Goal: Information Seeking & Learning: Learn about a topic

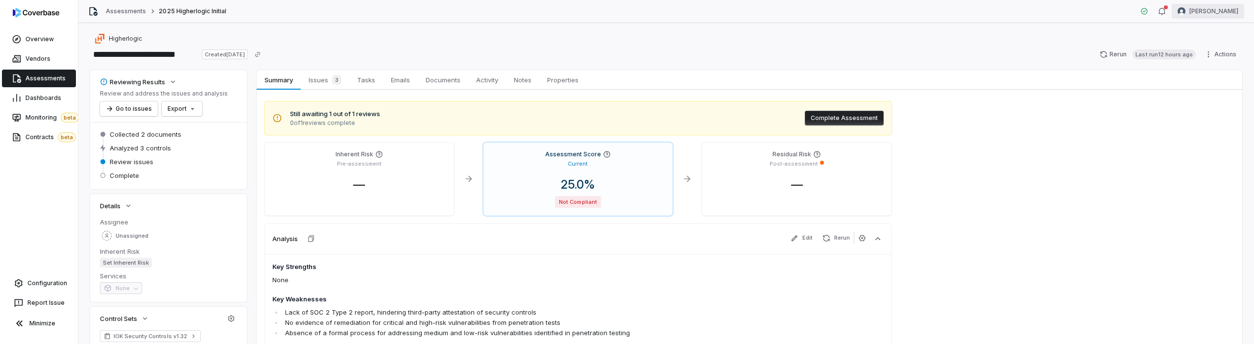
click at [1212, 16] on html "**********" at bounding box center [627, 172] width 1254 height 344
click at [1210, 94] on div "Log out" at bounding box center [1202, 90] width 75 height 16
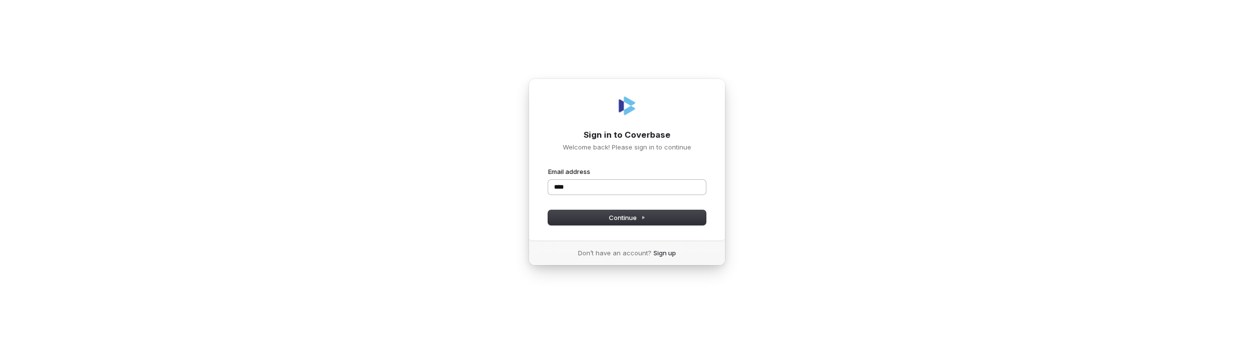
type input "****"
click at [0, 343] on com-1password-button at bounding box center [0, 344] width 0 height 0
type input "**********"
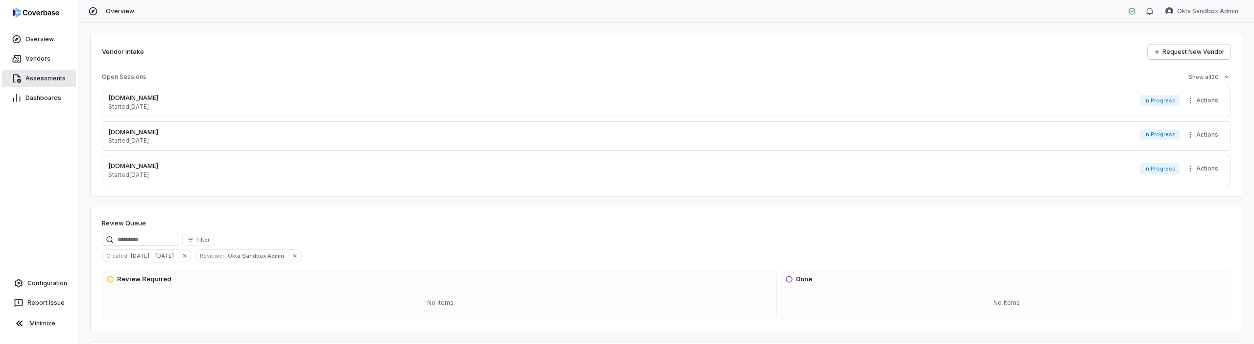
click at [32, 75] on span "Assessments" at bounding box center [45, 78] width 40 height 8
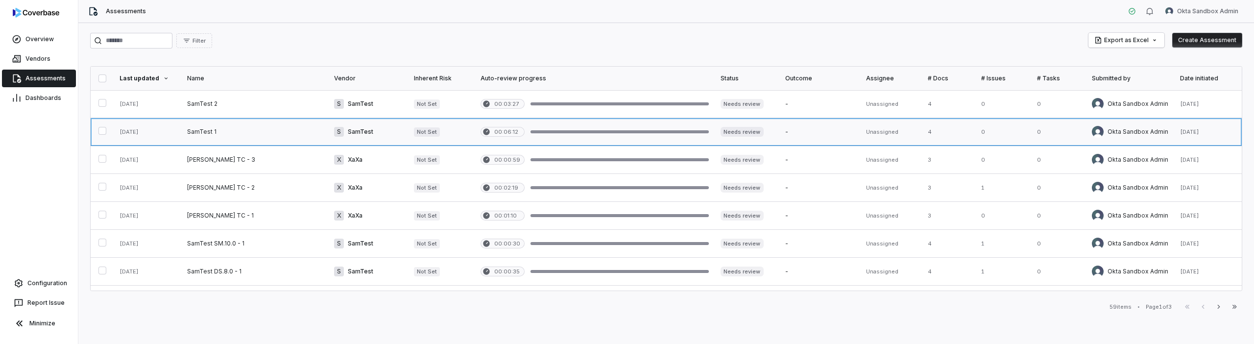
click at [235, 133] on link at bounding box center [254, 131] width 147 height 27
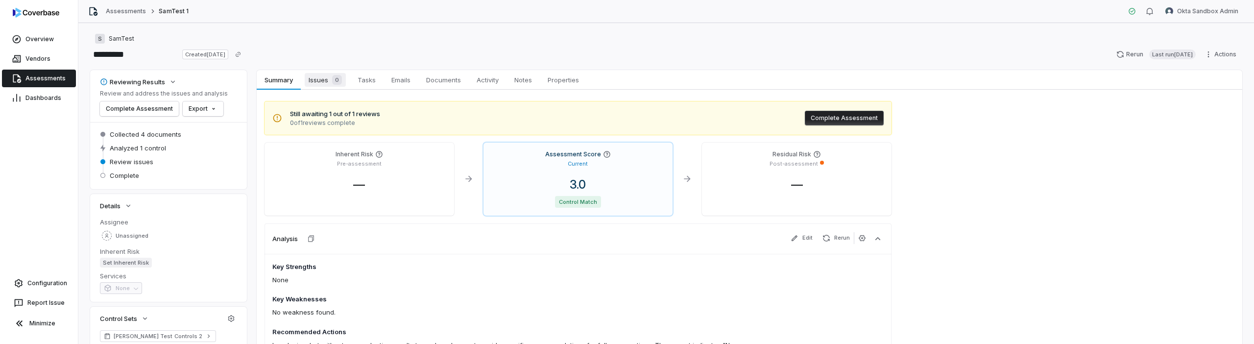
click at [316, 73] on span "Issues 0" at bounding box center [325, 80] width 41 height 14
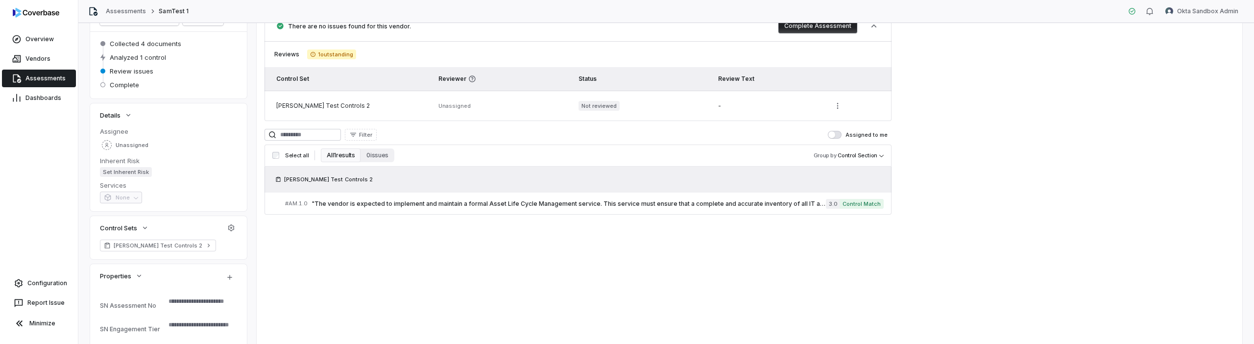
scroll to position [91, 0]
click at [433, 198] on div "# AM.1.0 "The vendor is expected to implement and maintain a formal Asset Life …" at bounding box center [555, 203] width 541 height 10
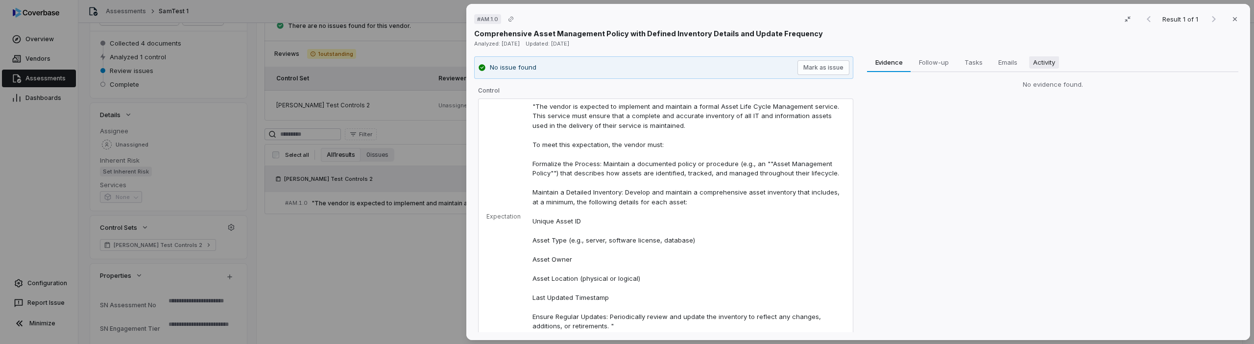
click at [1040, 70] on button "Activity Activity" at bounding box center [1044, 62] width 38 height 20
click at [391, 231] on div "# AM.1.0 Result 1 of 1 Close Comprehensive Asset Management Policy with Defined…" at bounding box center [627, 172] width 1254 height 344
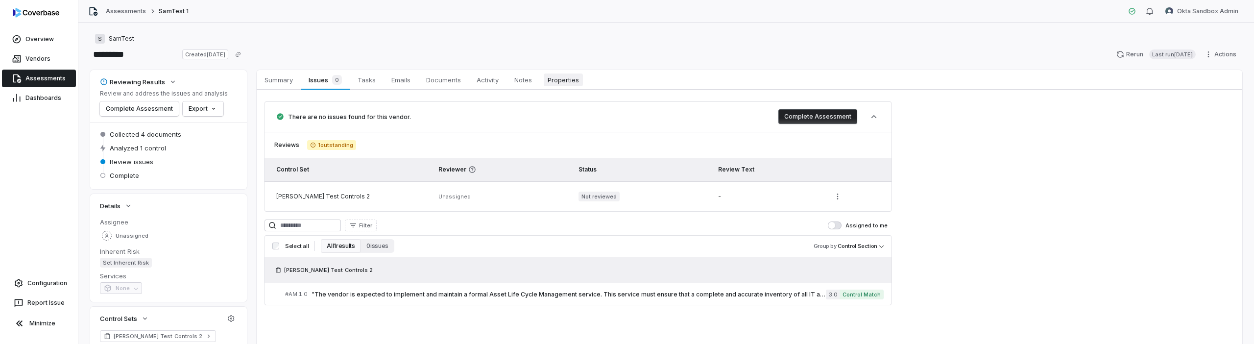
click at [568, 79] on span "Properties" at bounding box center [563, 79] width 39 height 13
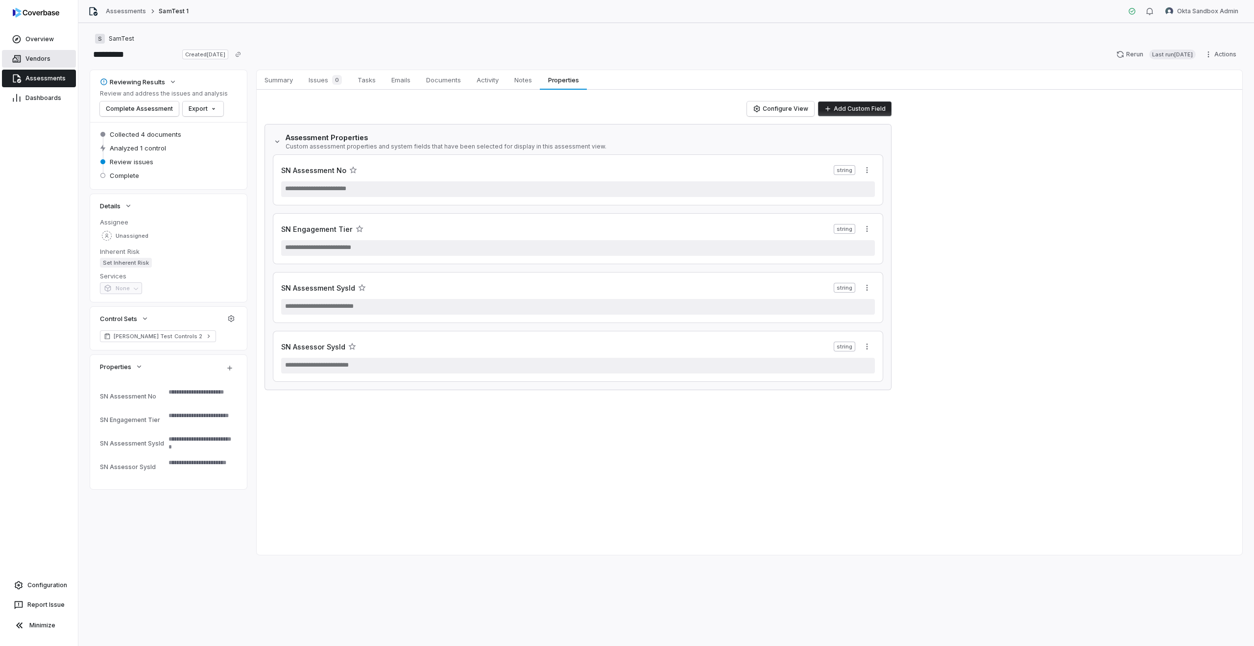
click at [43, 64] on link "Vendors" at bounding box center [39, 59] width 74 height 18
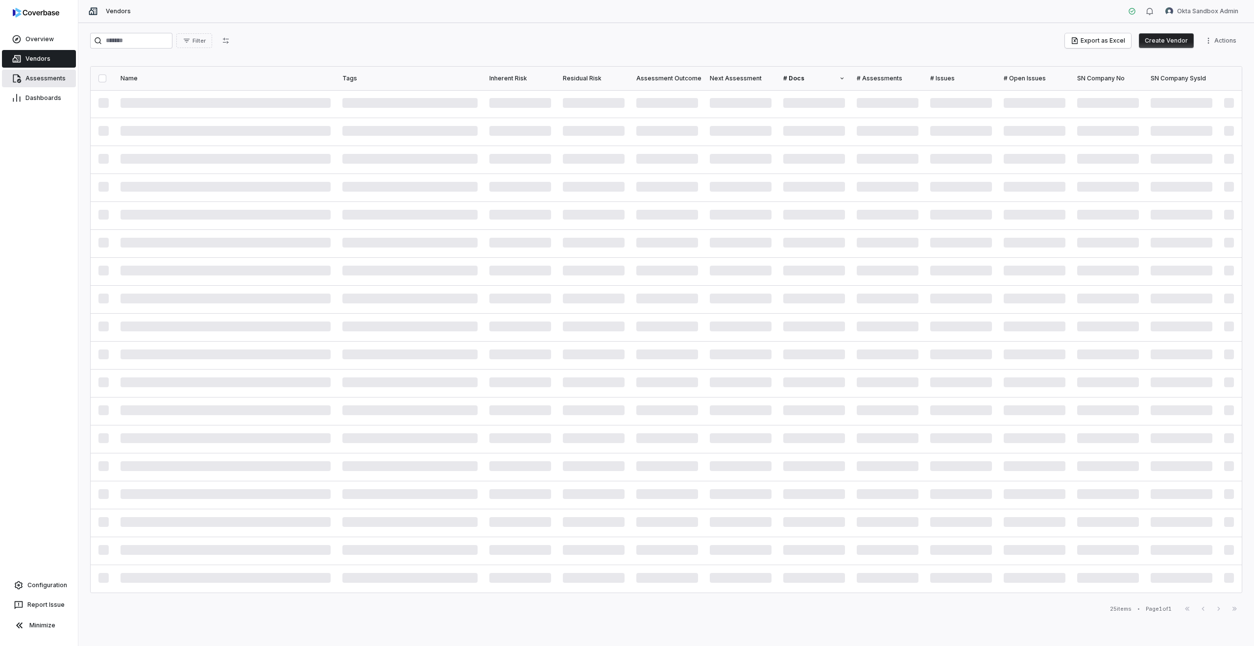
click at [37, 78] on span "Assessments" at bounding box center [45, 78] width 40 height 8
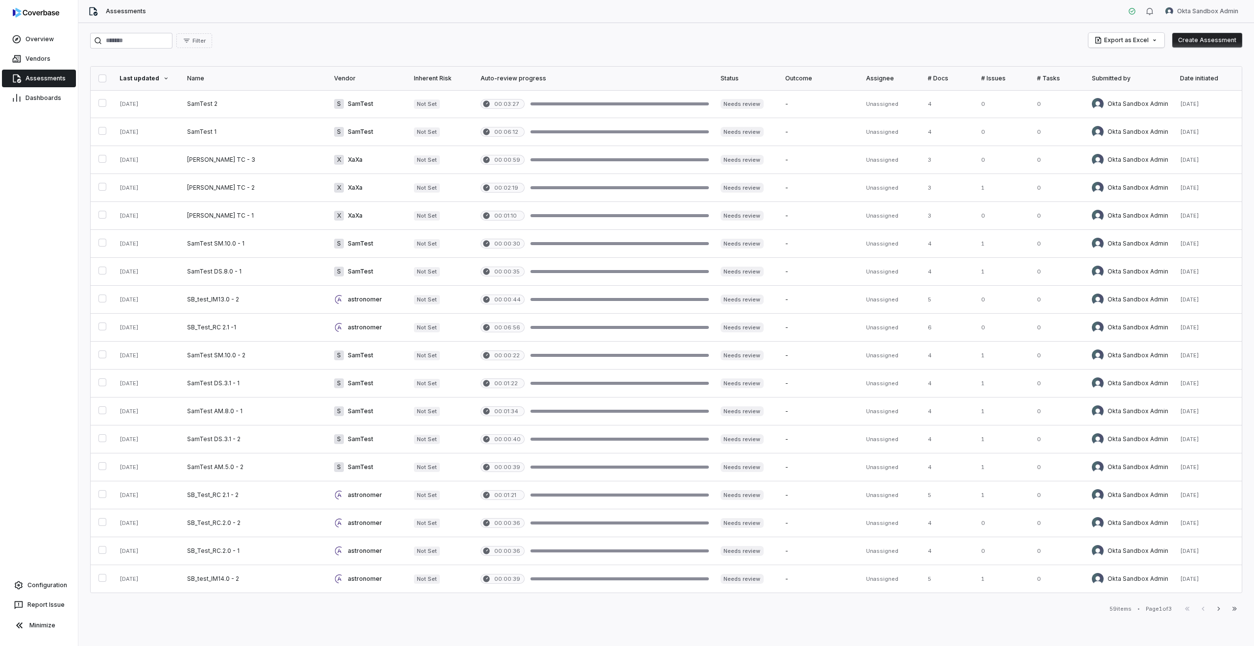
click at [37, 78] on span "Assessments" at bounding box center [45, 78] width 40 height 8
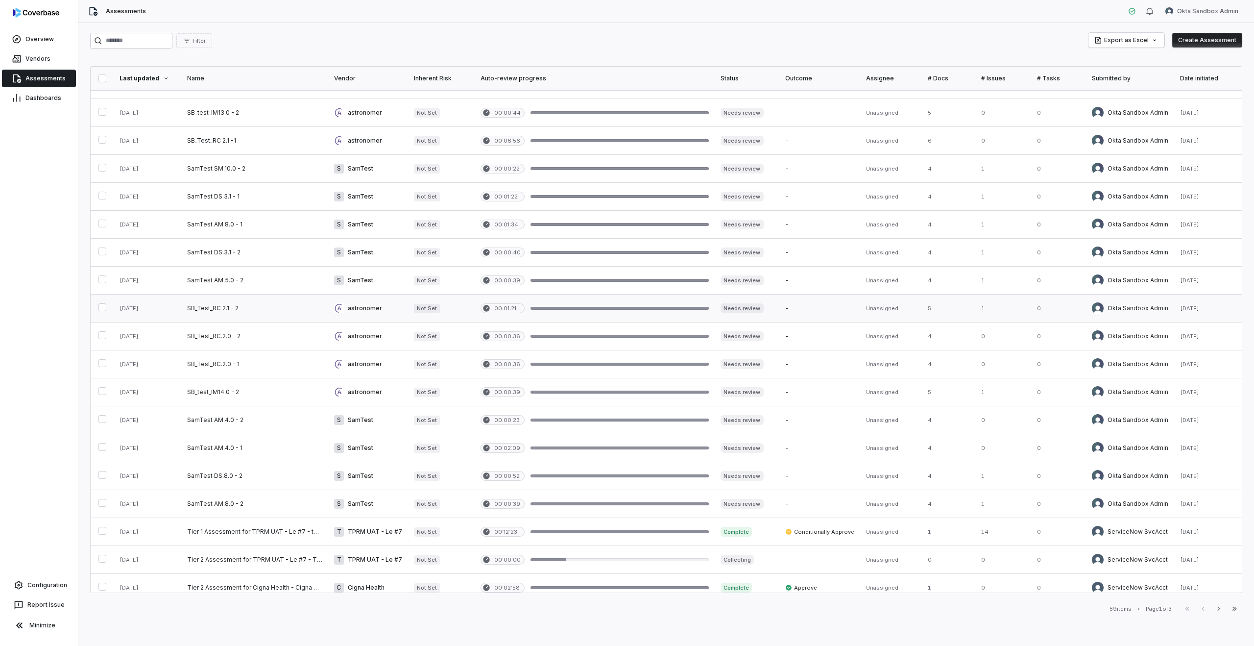
scroll to position [194, 0]
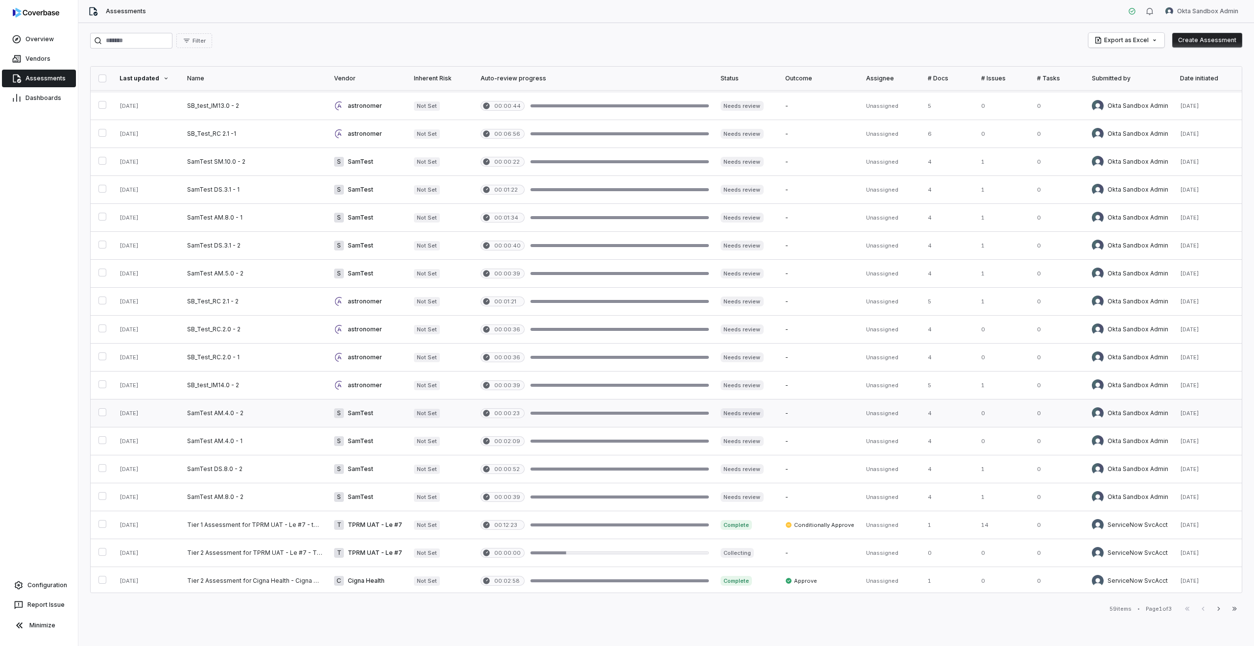
click at [254, 343] on link at bounding box center [254, 412] width 147 height 27
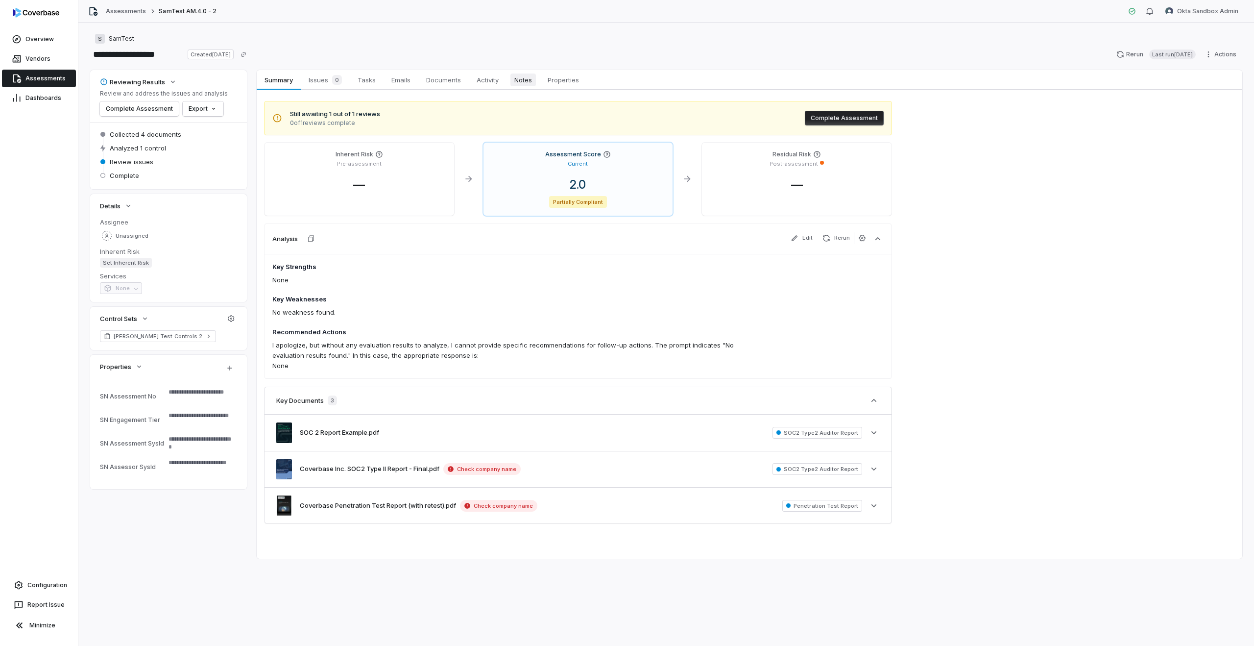
click at [521, 79] on span "Notes" at bounding box center [522, 79] width 25 height 13
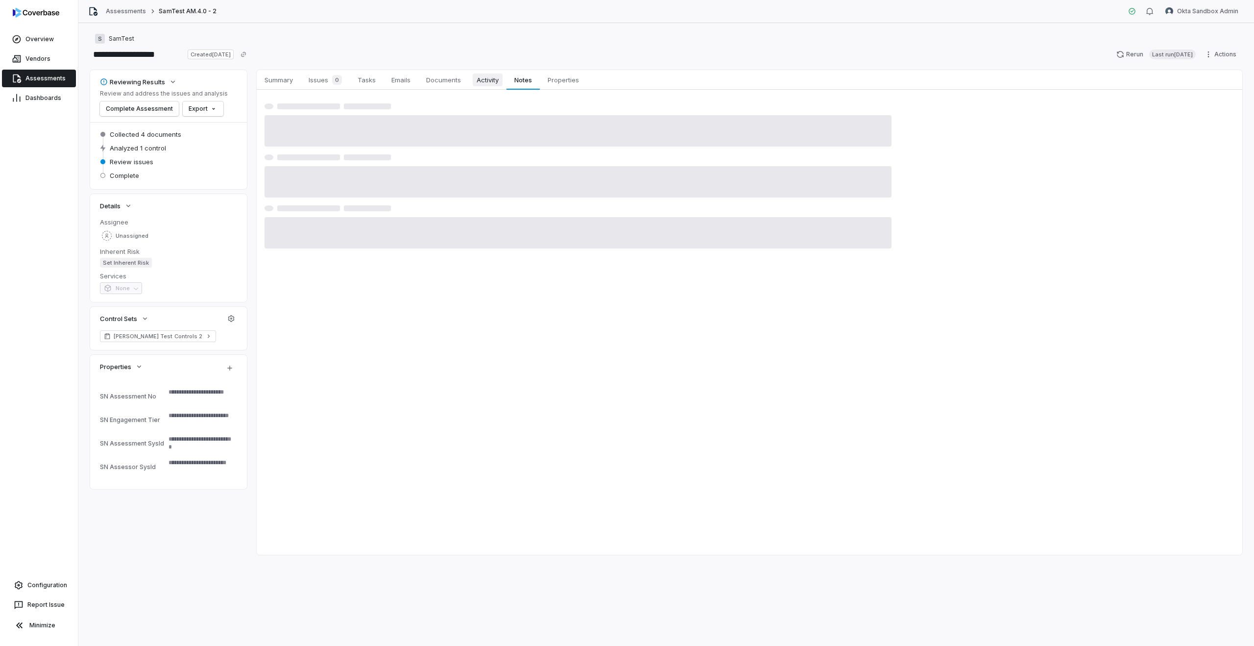
click at [492, 78] on span "Activity" at bounding box center [488, 79] width 30 height 13
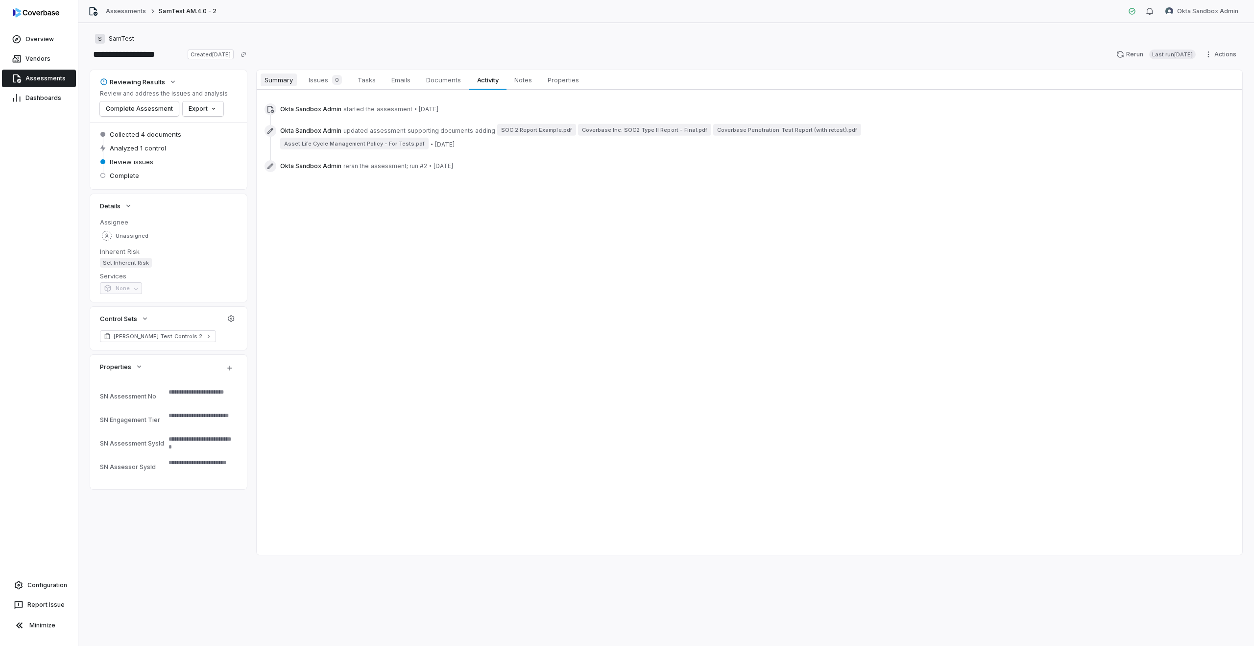
click at [280, 77] on span "Summary" at bounding box center [279, 79] width 36 height 13
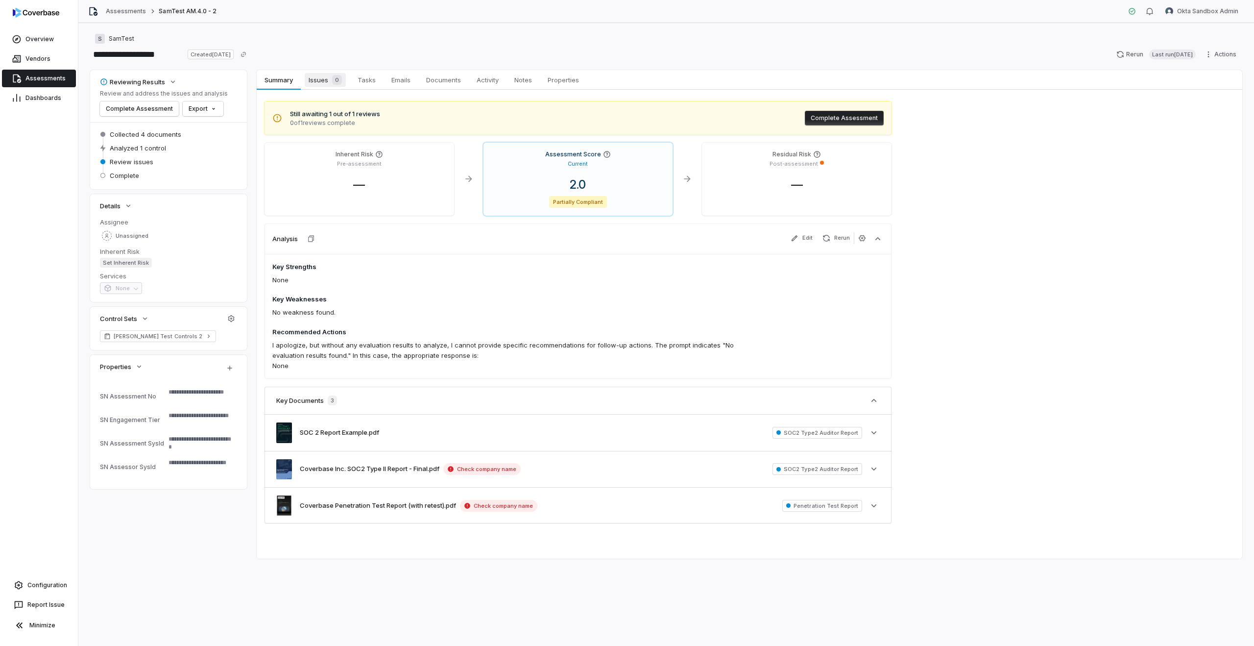
click at [344, 77] on span "Issues 0" at bounding box center [325, 80] width 41 height 14
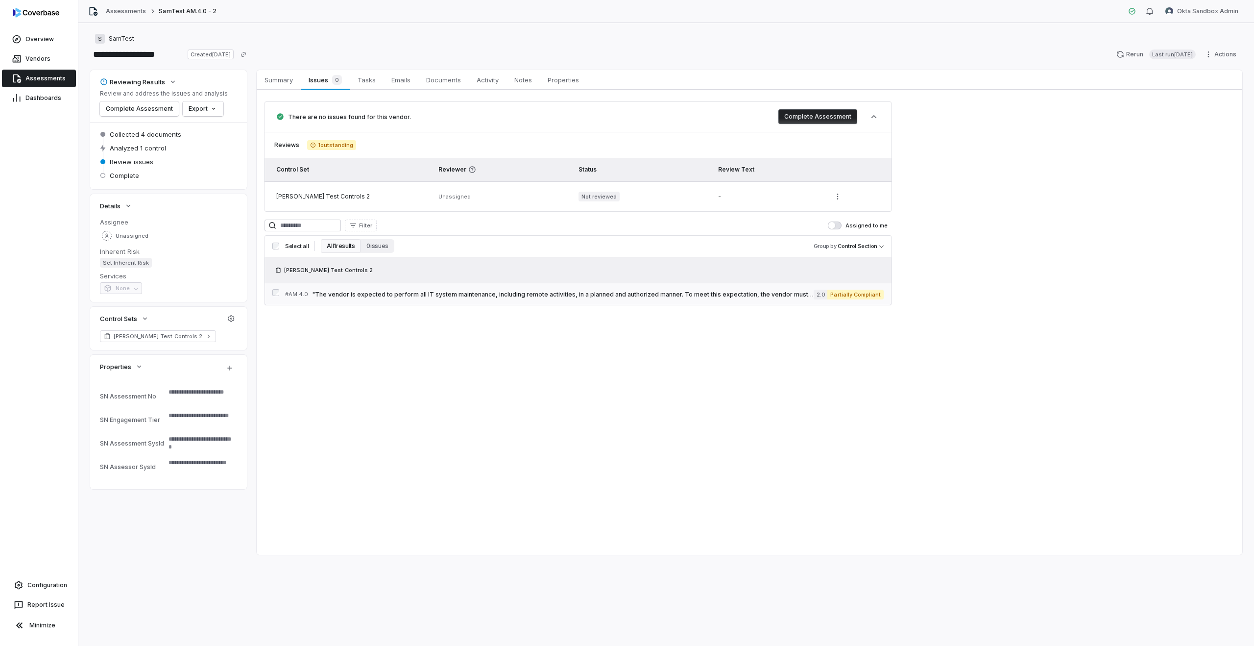
click at [429, 297] on span ""The vendor is expected to perform all IT system maintenance, including remote …" at bounding box center [563, 295] width 502 height 8
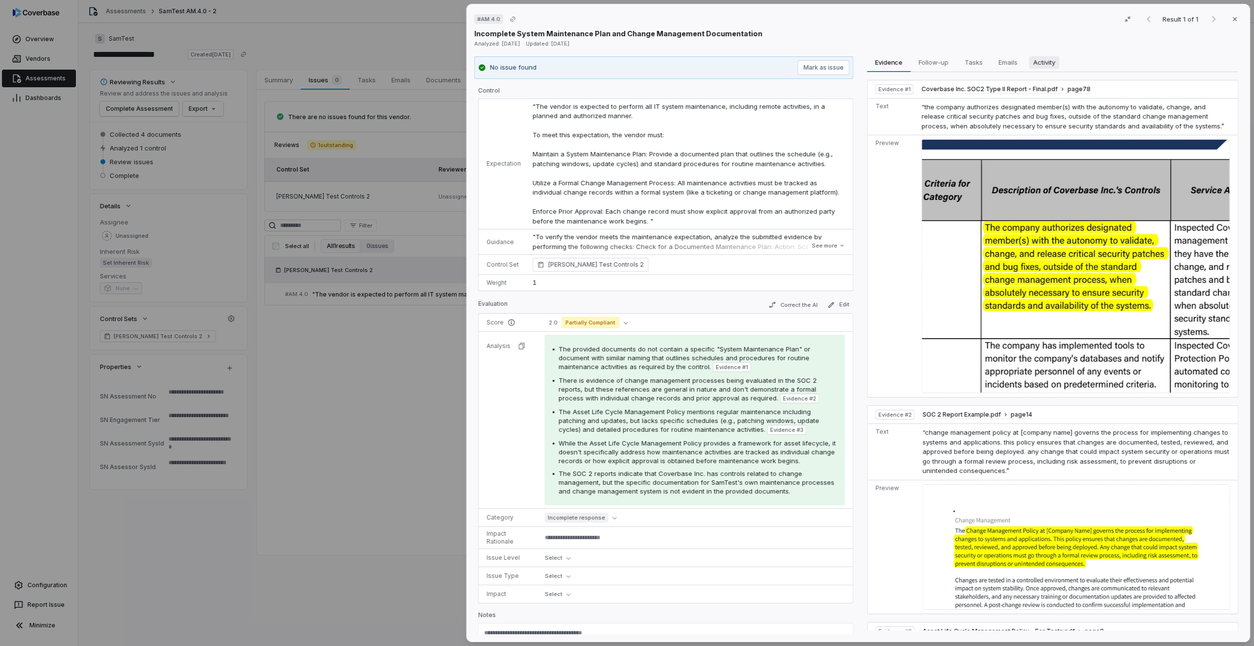
click at [1041, 69] on button "Activity Activity" at bounding box center [1044, 62] width 38 height 20
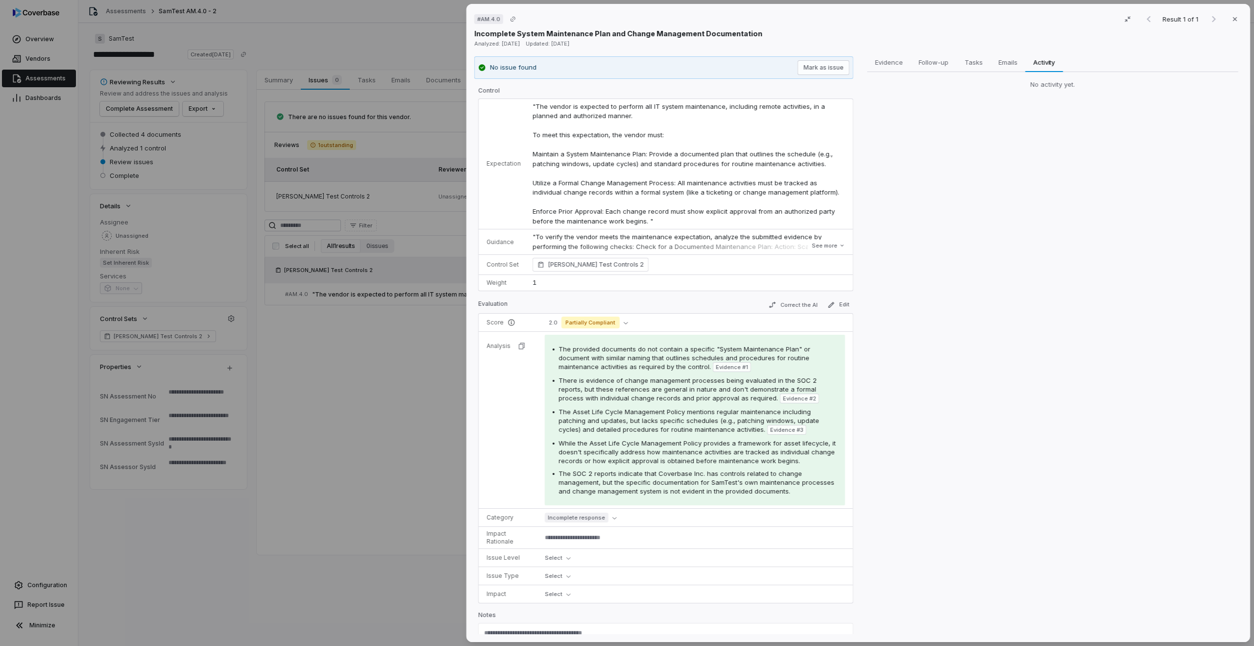
click at [341, 343] on div "# AM.4.0 Result 1 of 1 Close Incomplete System Maintenance Plan and Change Mana…" at bounding box center [627, 323] width 1254 height 646
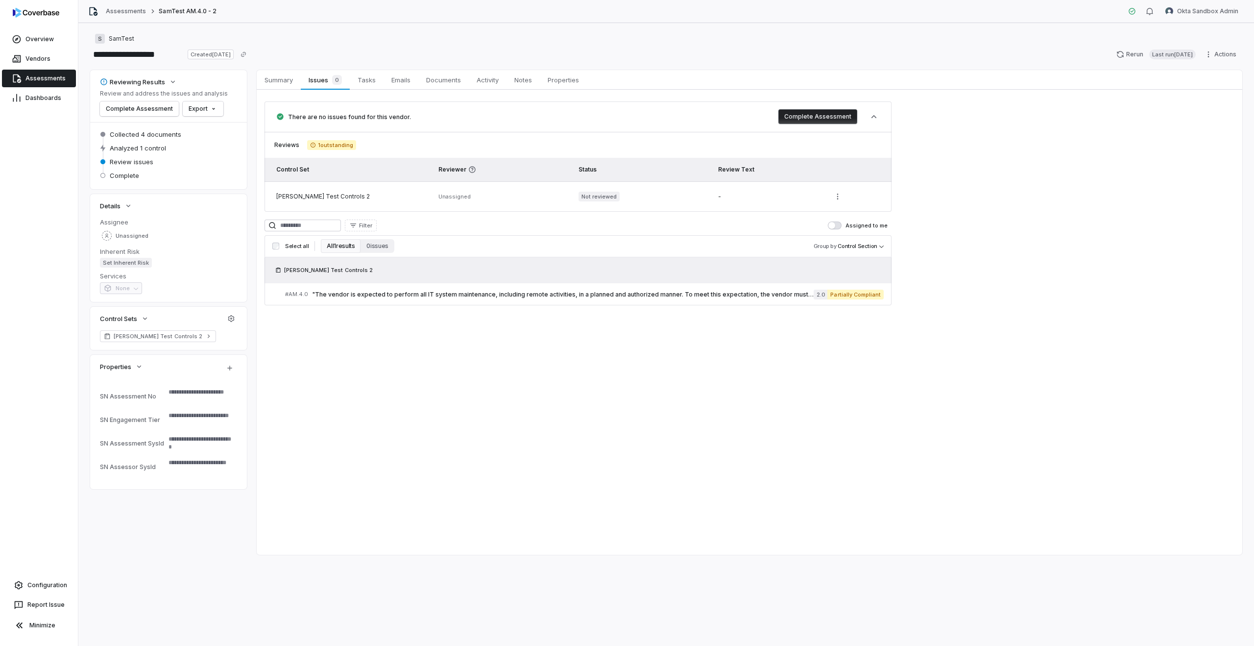
click at [607, 343] on div "Summary Summary Issues 0 Issues 0 Tasks Tasks Emails Emails Documents Documents…" at bounding box center [750, 312] width 986 height 484
click at [482, 299] on link "# AM.4.0 "The vendor is expected to perform all IT system maintenance, includin…" at bounding box center [584, 294] width 599 height 22
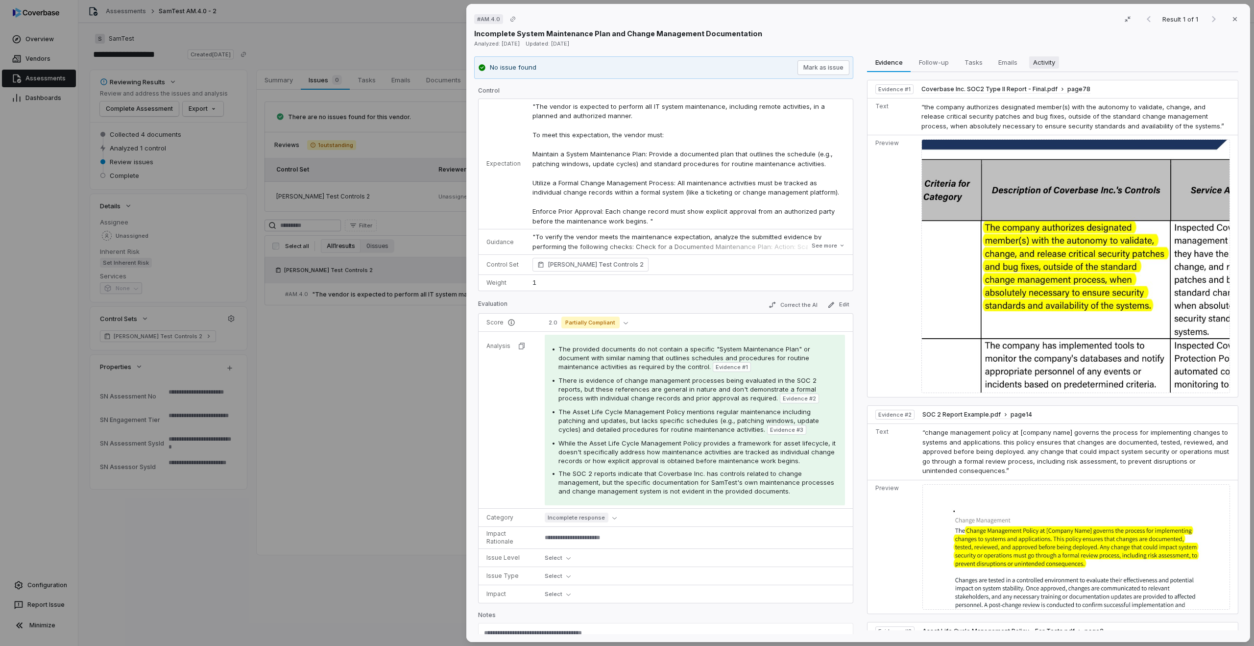
click at [1046, 58] on span "Activity" at bounding box center [1044, 62] width 30 height 13
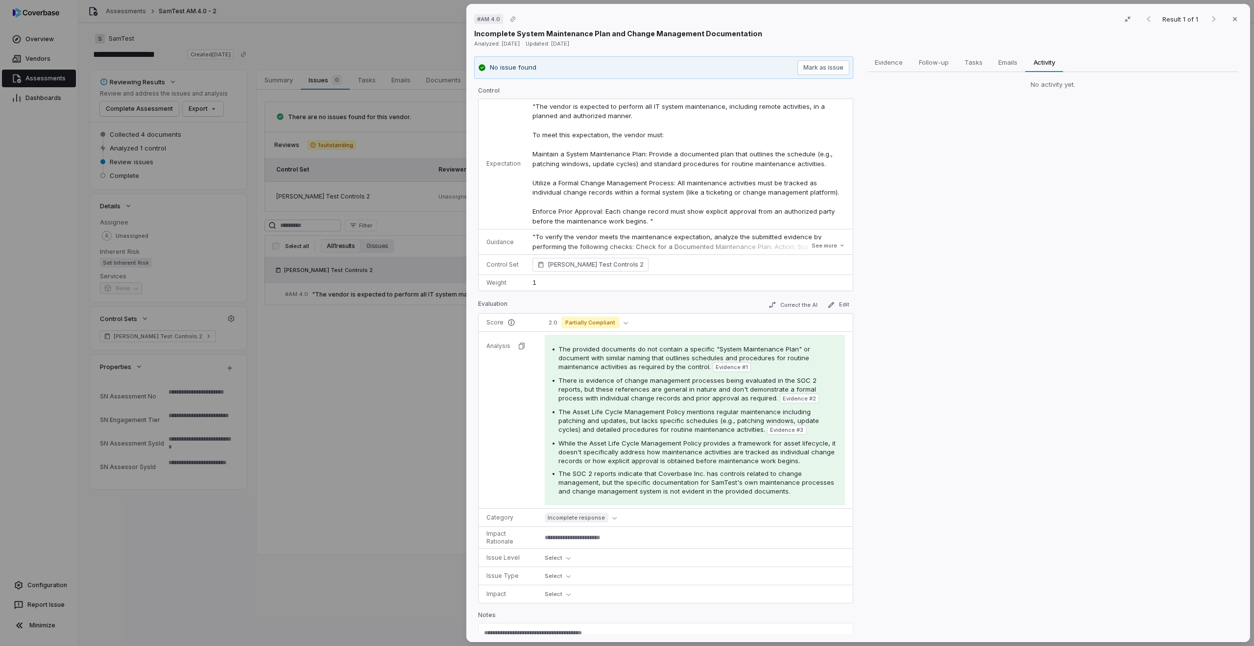
click at [347, 343] on div "# AM.4.0 Result 1 of 1 Close Incomplete System Maintenance Plan and Change Mana…" at bounding box center [627, 323] width 1254 height 646
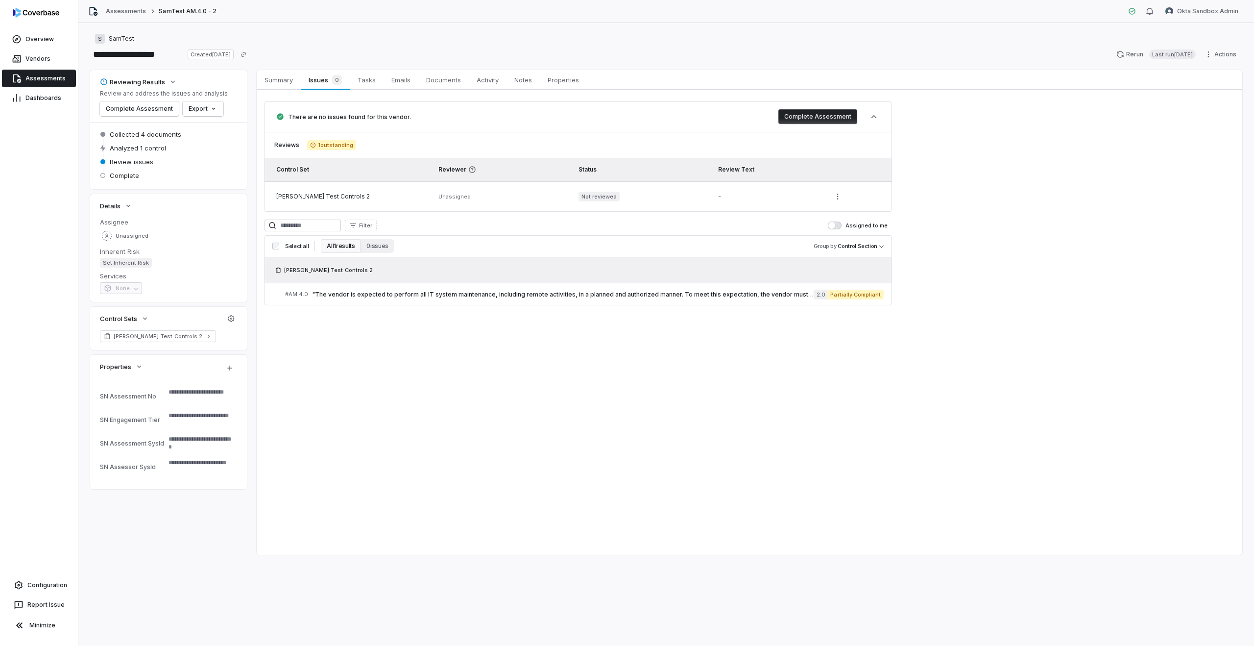
click at [33, 81] on span "Assessments" at bounding box center [45, 78] width 40 height 8
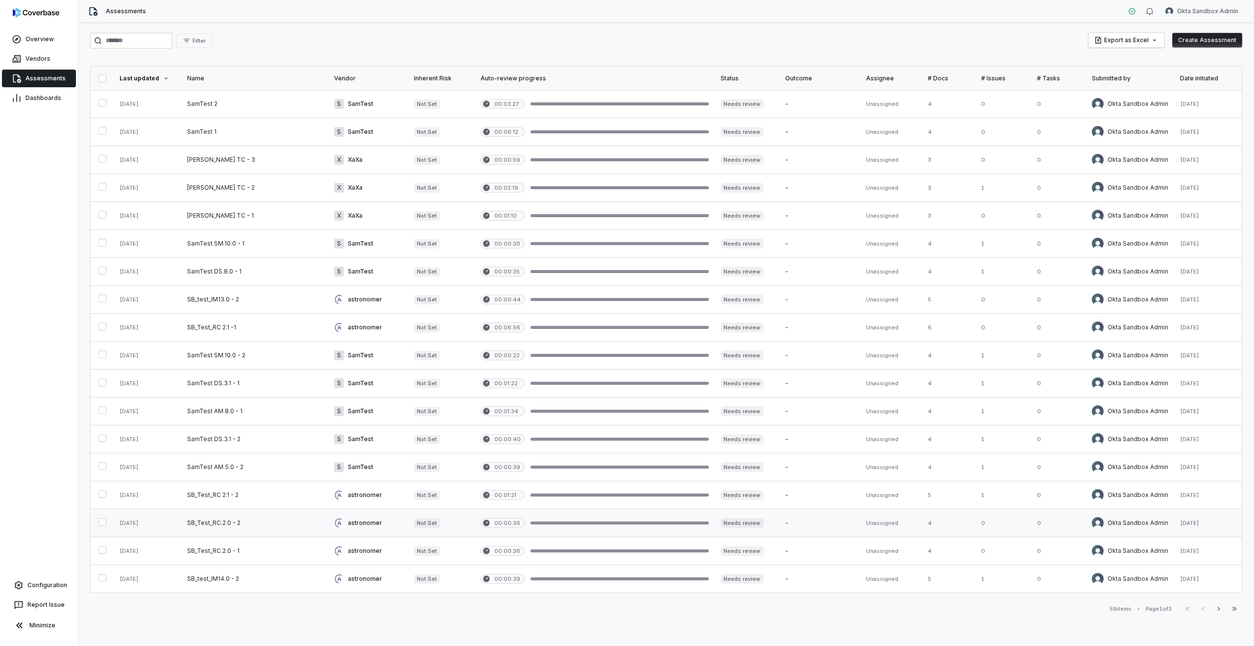
click at [268, 343] on link at bounding box center [254, 522] width 147 height 27
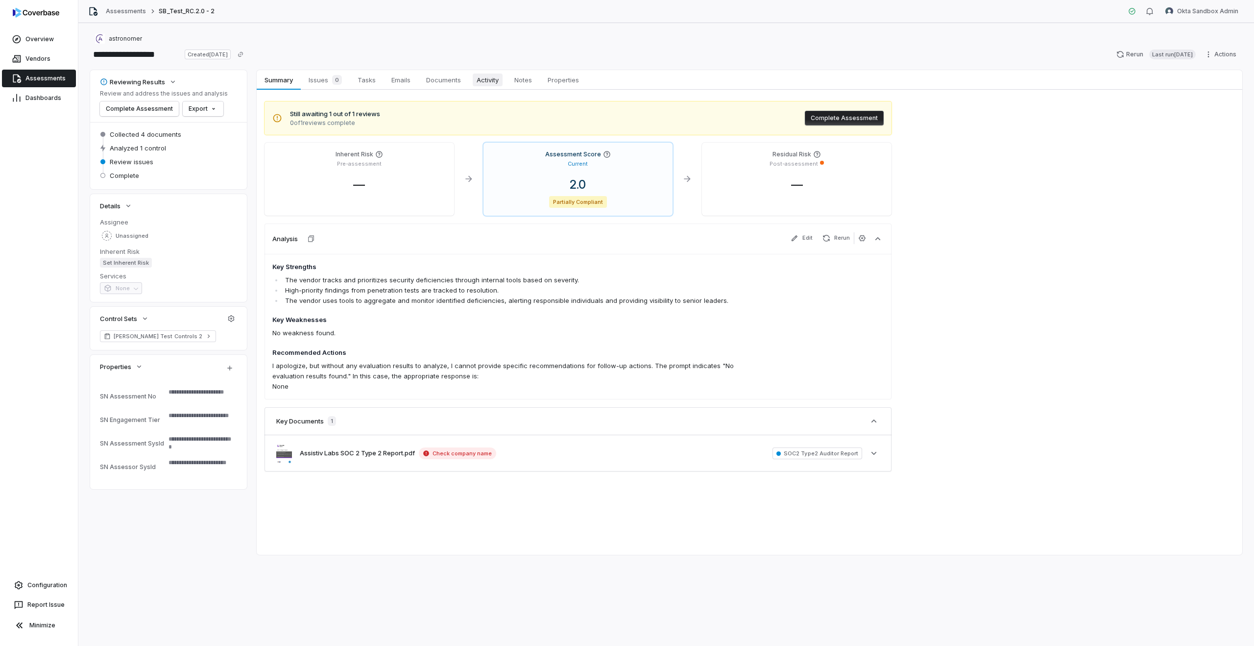
click at [485, 81] on span "Activity" at bounding box center [488, 79] width 30 height 13
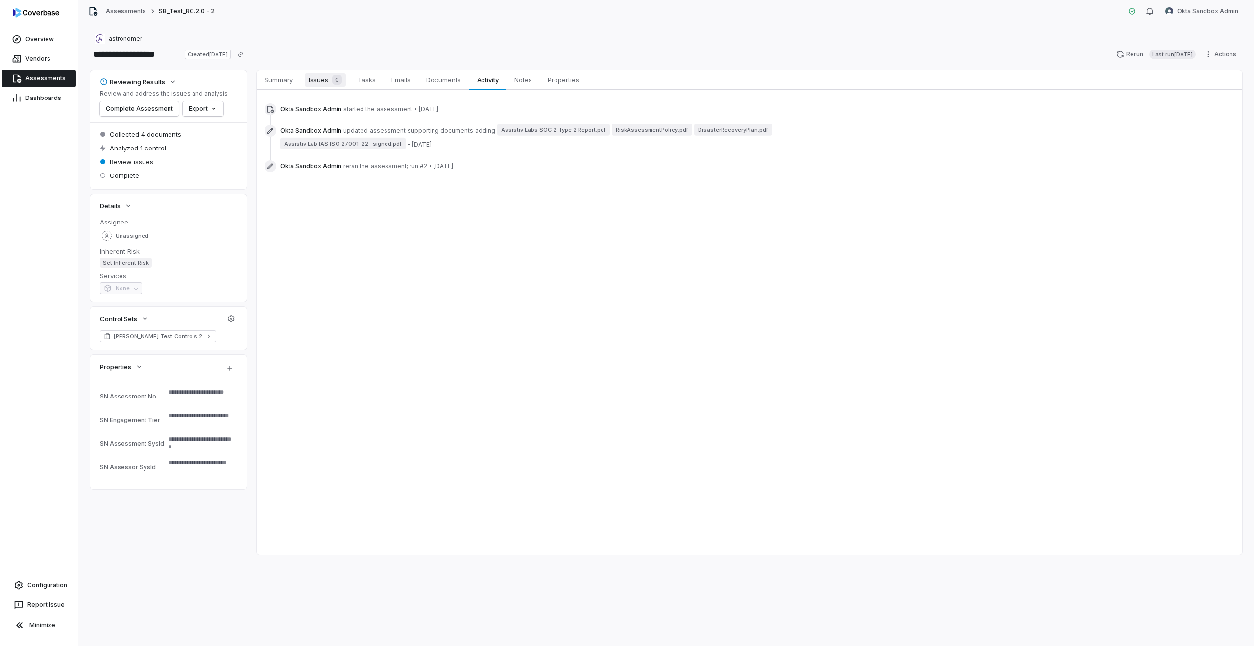
click at [314, 83] on span "Issues 0" at bounding box center [325, 80] width 41 height 14
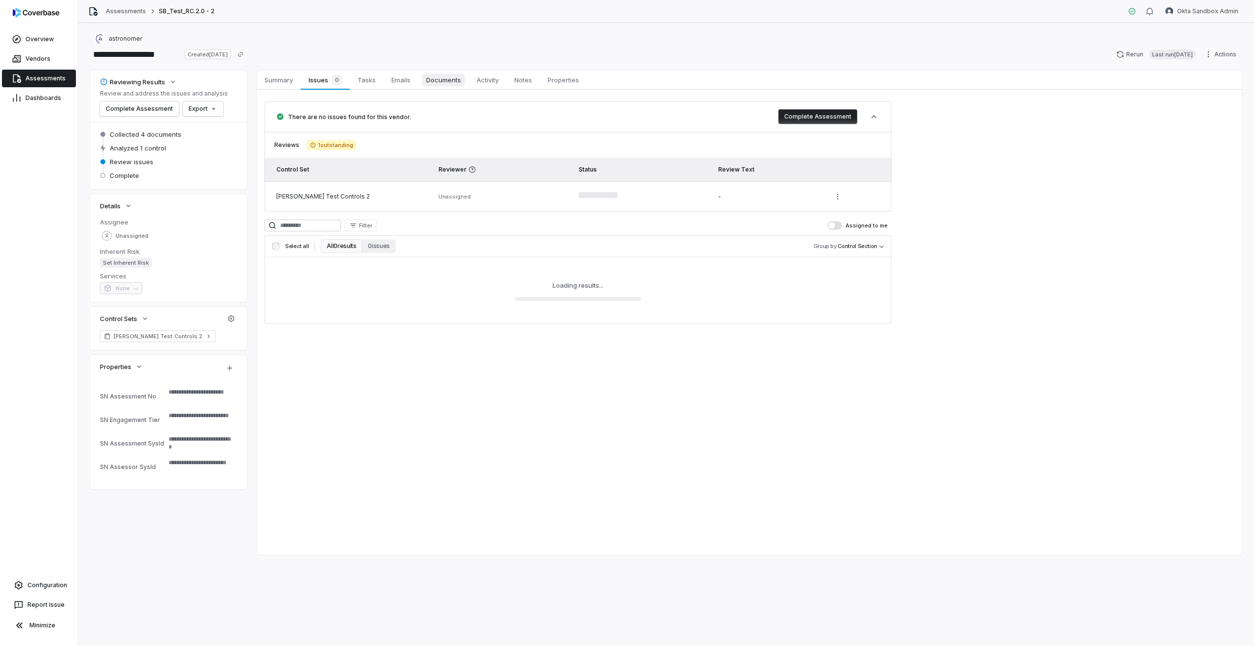
click at [463, 80] on span "Documents" at bounding box center [443, 79] width 43 height 13
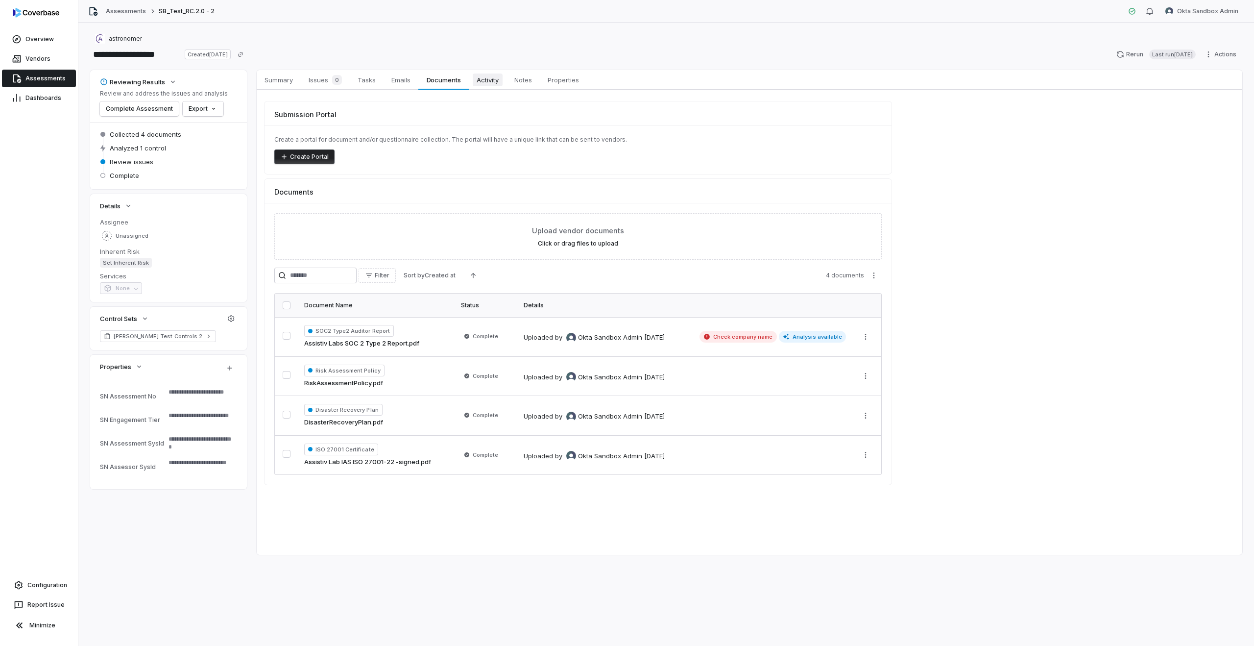
click at [485, 80] on span "Activity" at bounding box center [488, 79] width 30 height 13
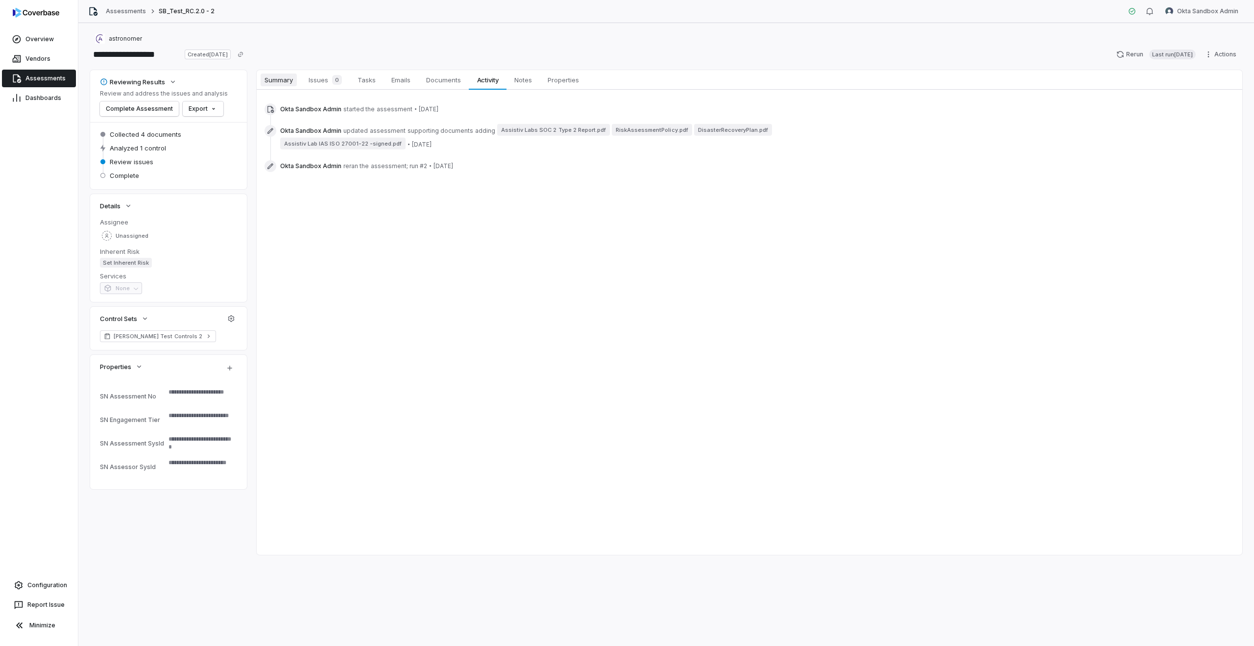
click at [280, 84] on span "Summary" at bounding box center [279, 79] width 36 height 13
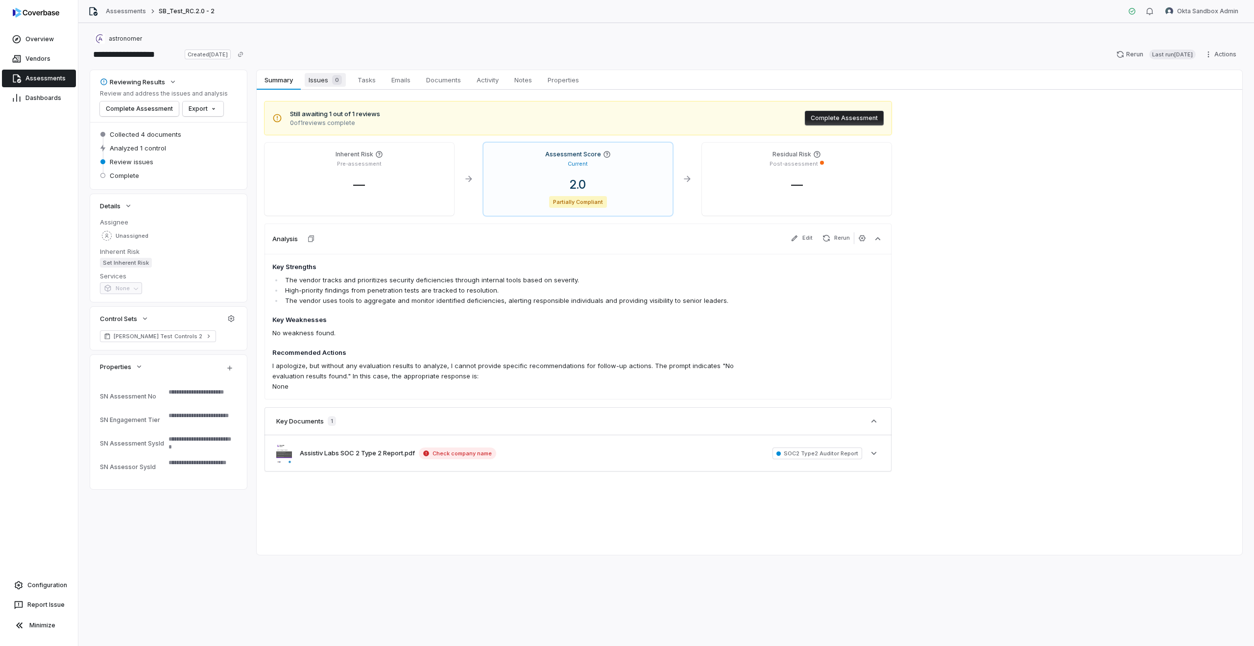
click at [318, 84] on span "Issues 0" at bounding box center [325, 80] width 41 height 14
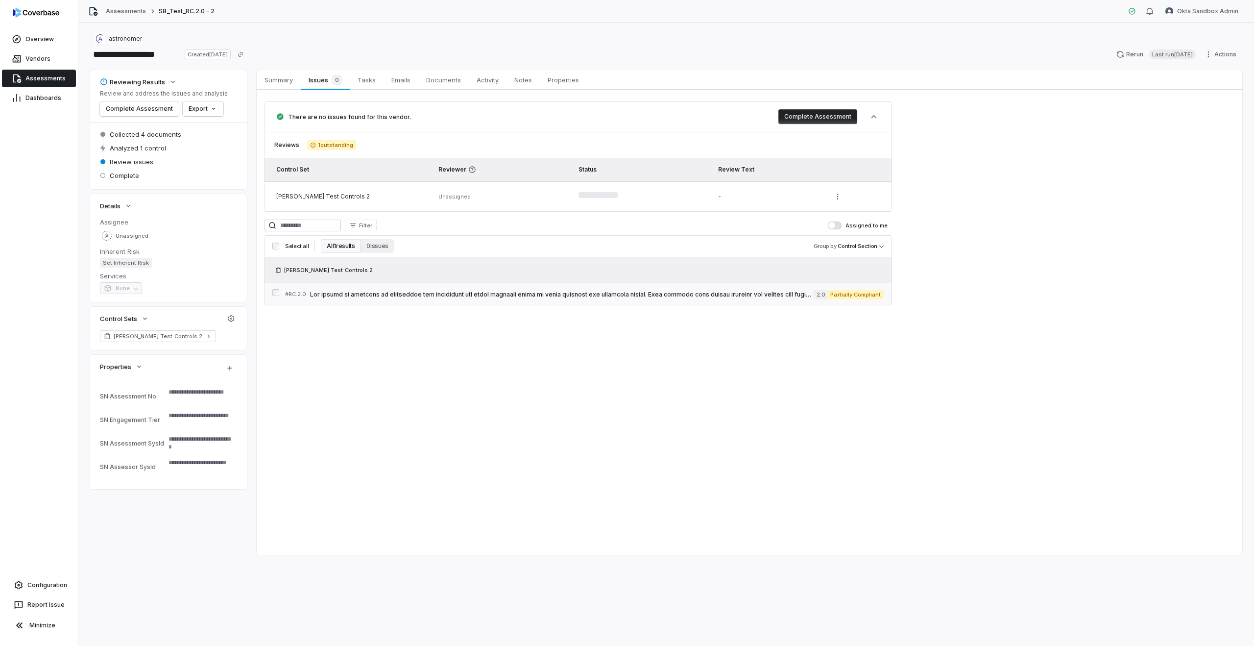
click at [394, 296] on span at bounding box center [562, 295] width 504 height 8
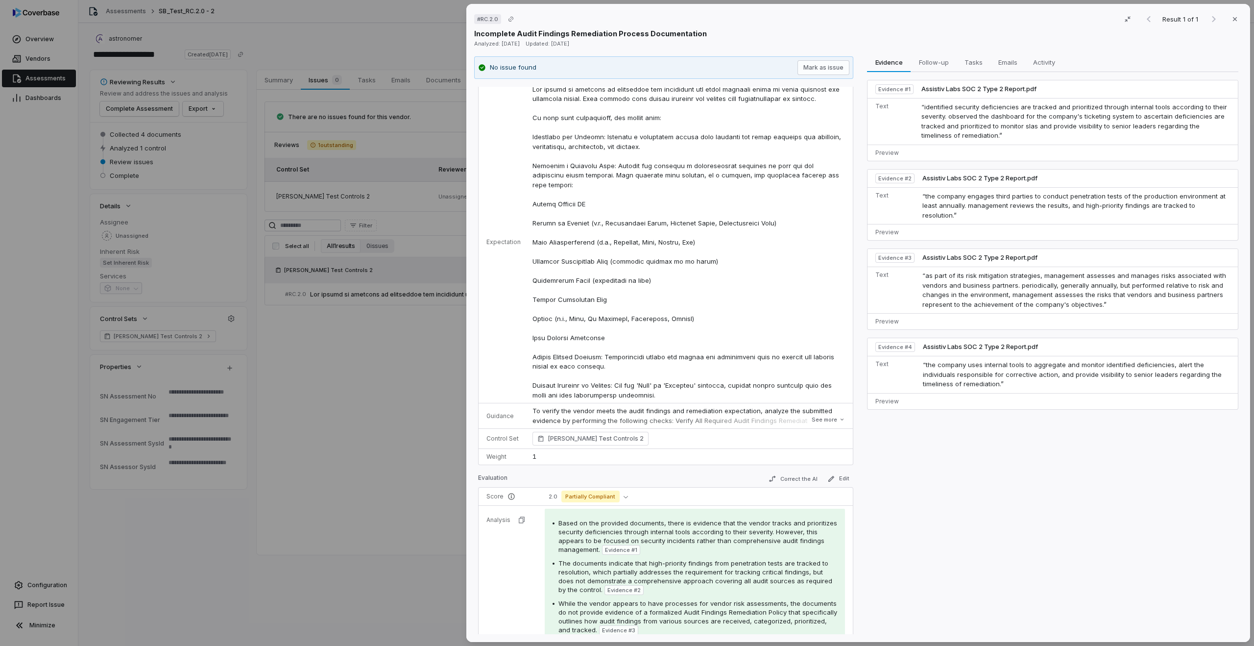
scroll to position [267, 0]
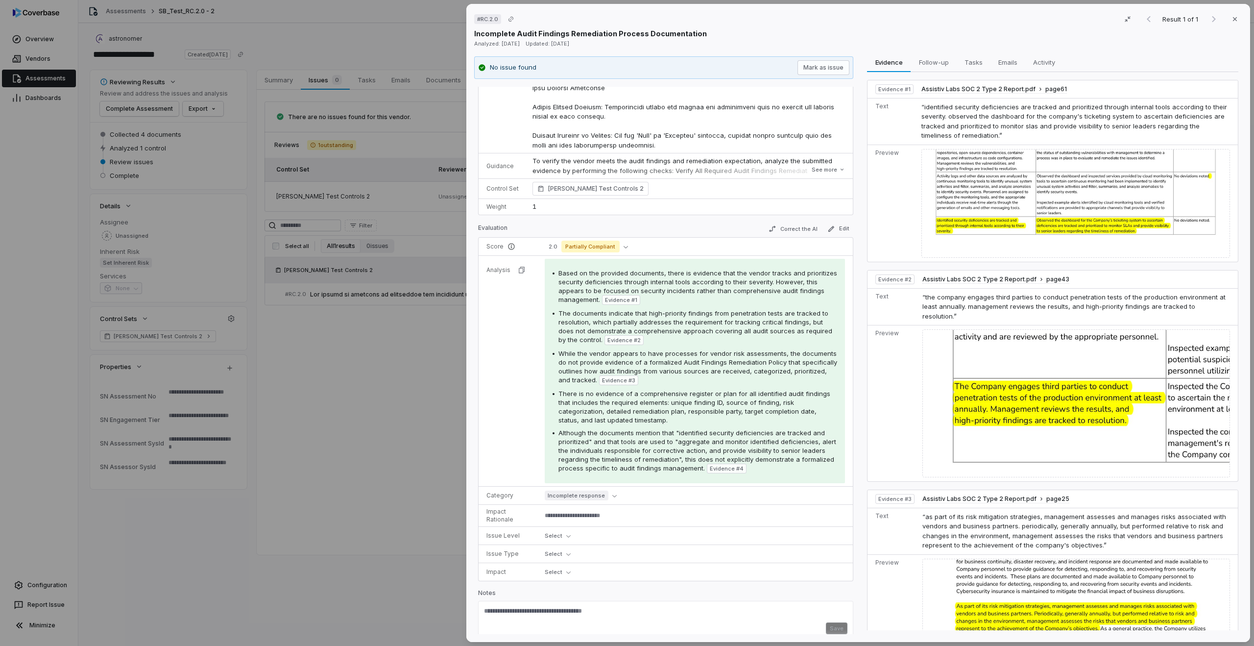
click at [726, 325] on div "The documents indicate that high-priority findings from penetration tests are t…" at bounding box center [697, 327] width 279 height 36
click at [704, 343] on span "Although the documents mention that "identified security deficiencies are track…" at bounding box center [697, 450] width 278 height 43
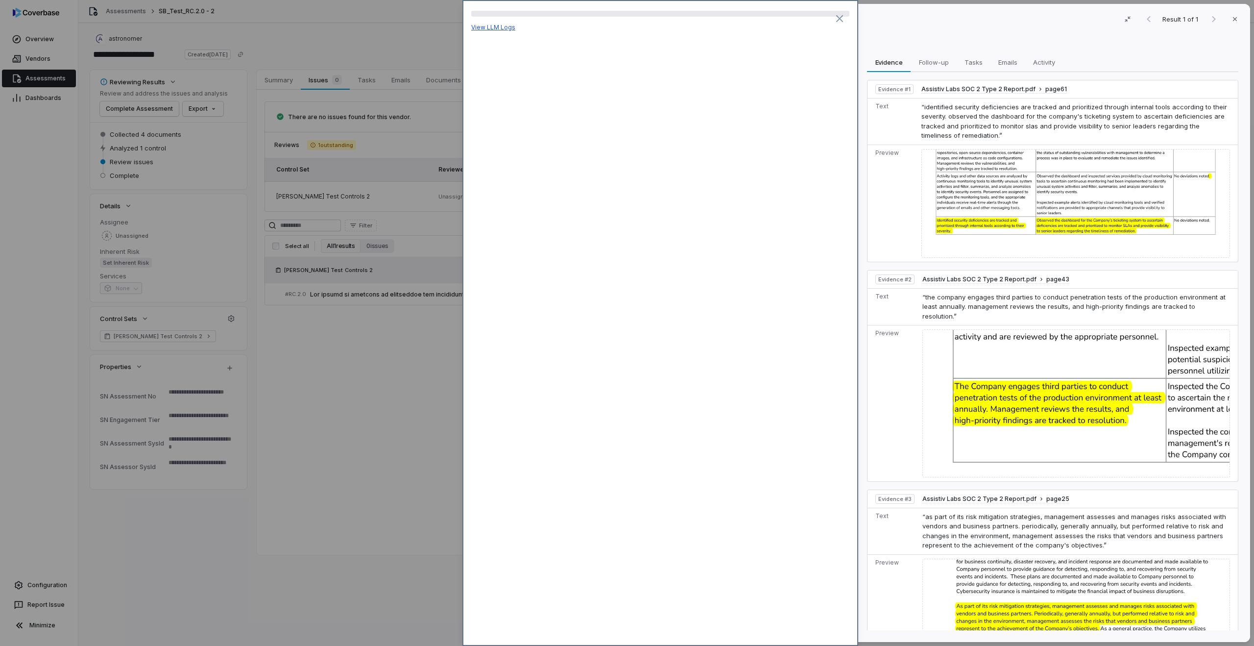
click at [496, 29] on link "View LLM Logs" at bounding box center [493, 27] width 44 height 7
click at [407, 154] on div "# RC.2.0 Result 1 of 1 Close Incomplete Audit Findings Remediation Process Docu…" at bounding box center [627, 323] width 1254 height 646
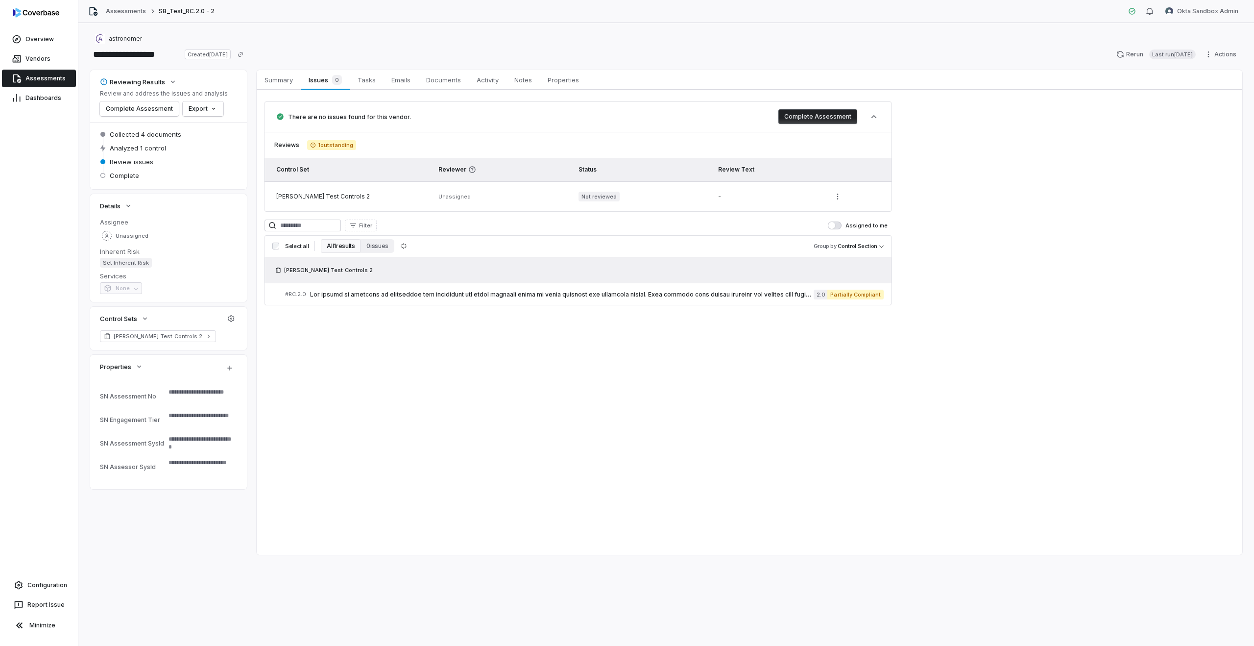
click at [557, 66] on div "**********" at bounding box center [666, 334] width 1176 height 623
click at [567, 87] on link "Properties Properties" at bounding box center [563, 80] width 47 height 20
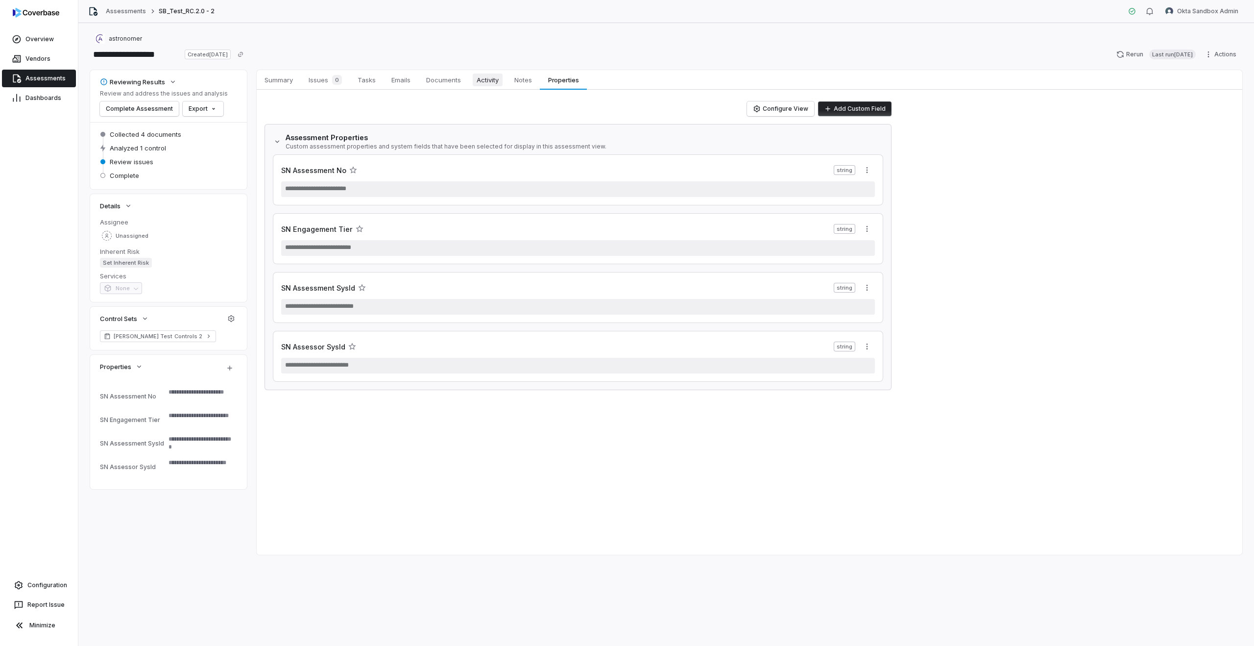
click at [503, 83] on span "Activity" at bounding box center [488, 79] width 30 height 13
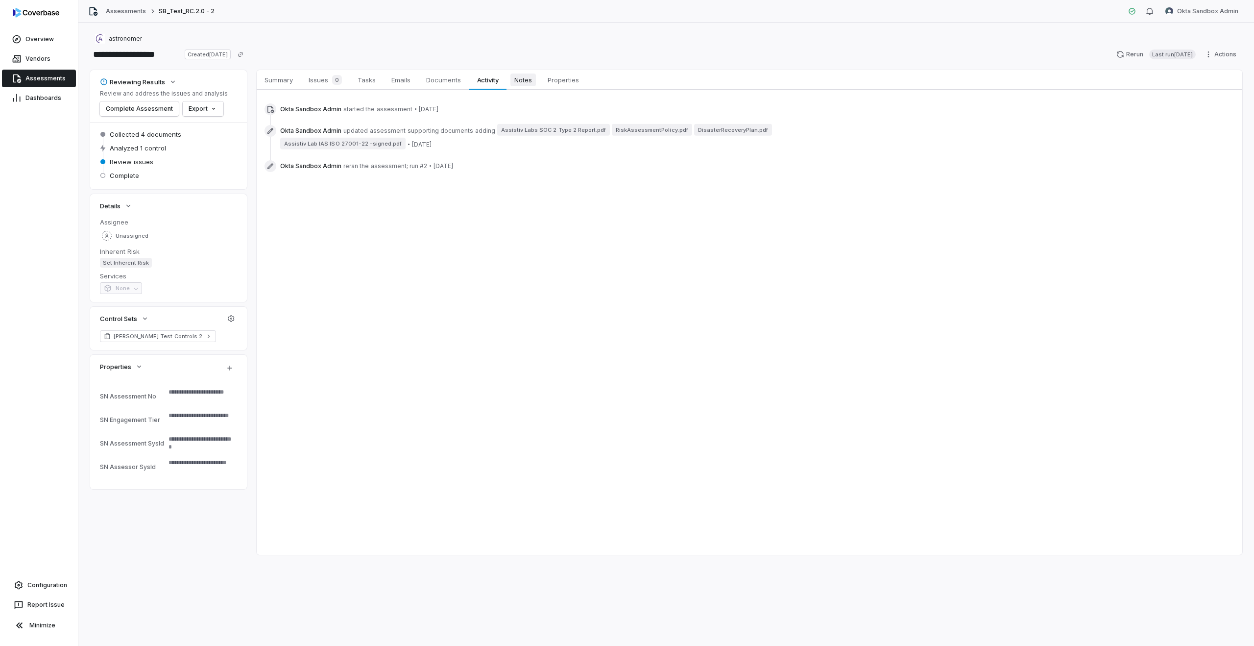
click at [526, 84] on span "Notes" at bounding box center [522, 79] width 25 height 13
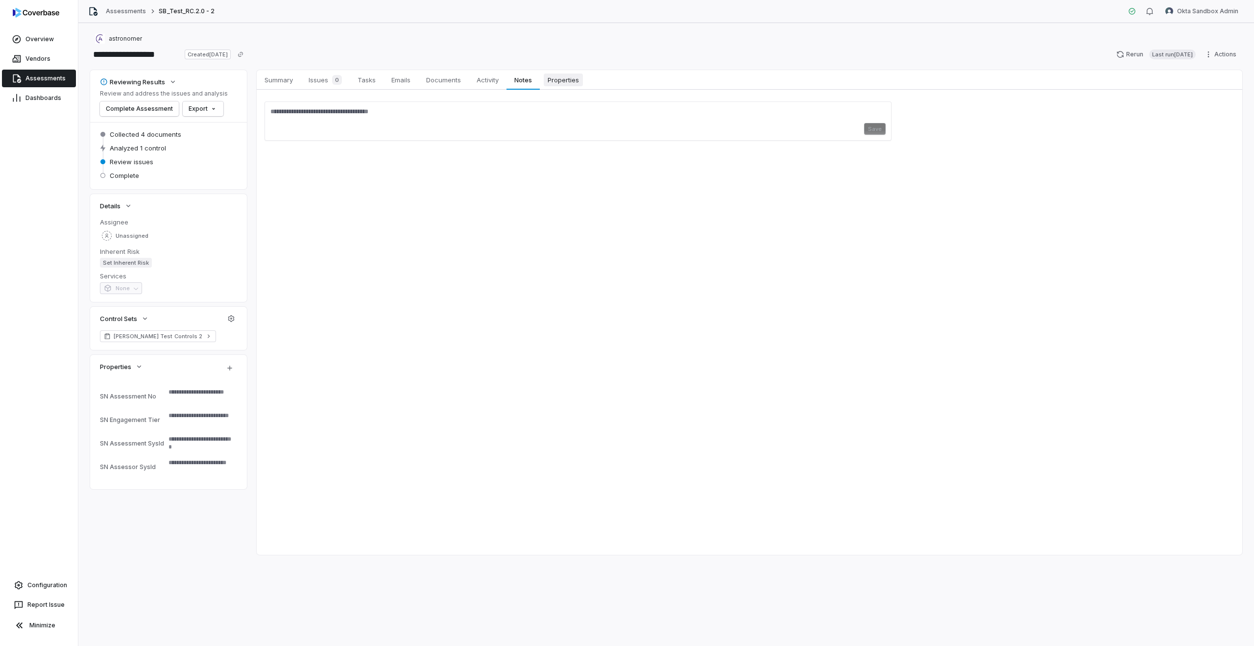
click at [568, 82] on span "Properties" at bounding box center [563, 79] width 39 height 13
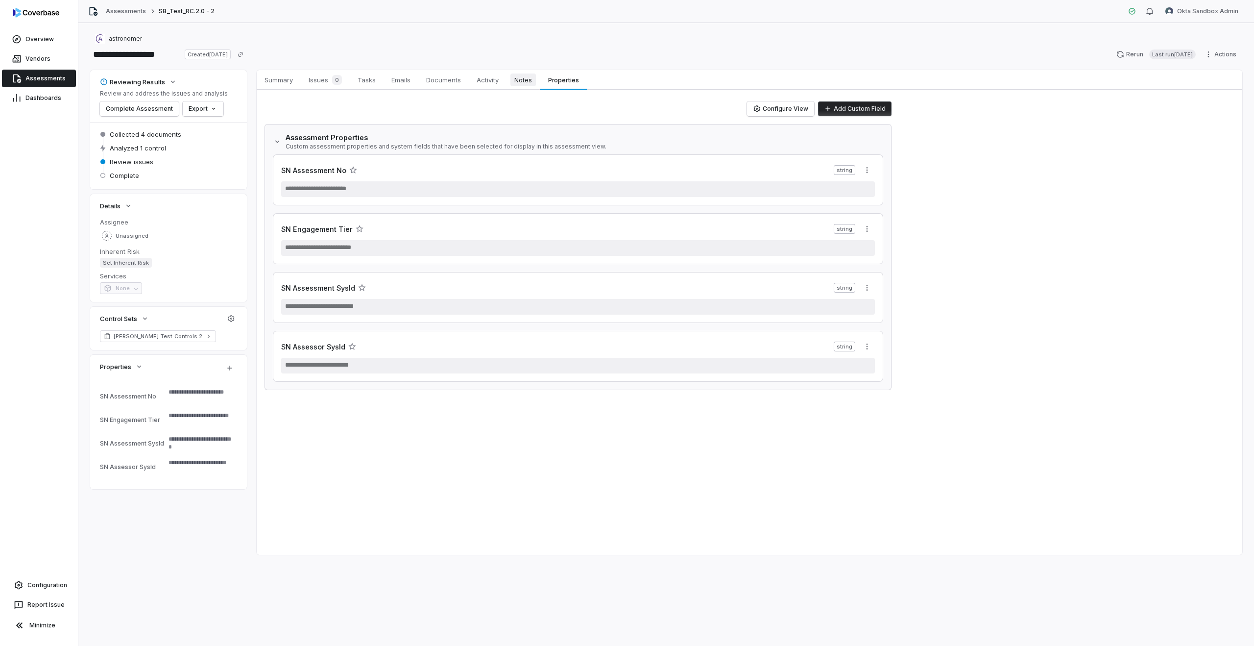
click at [512, 83] on span "Notes" at bounding box center [522, 79] width 25 height 13
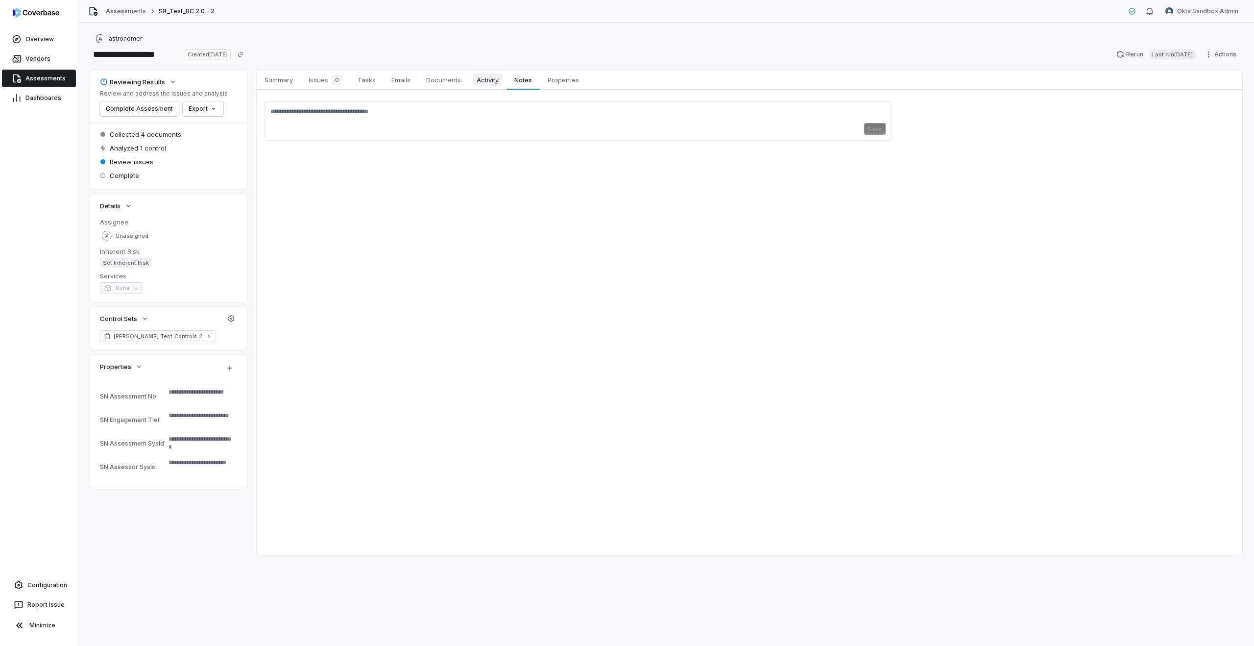
click at [477, 84] on span "Activity" at bounding box center [488, 79] width 30 height 13
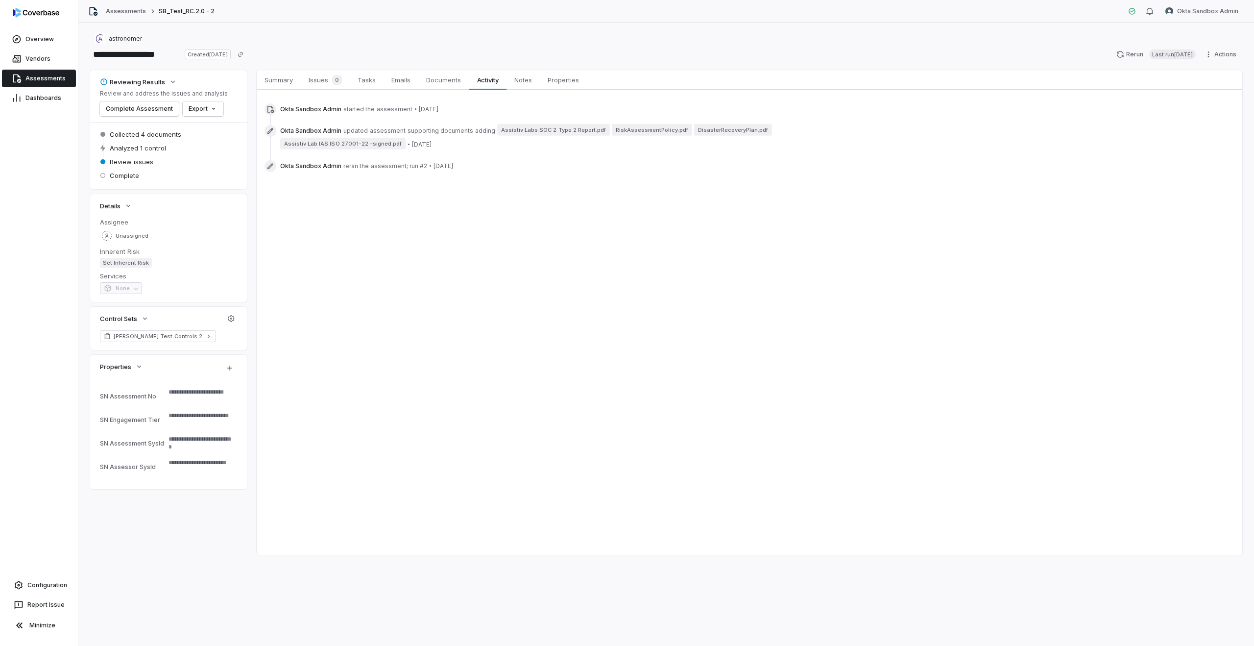
type textarea "*"
